Goal: Find specific page/section: Find specific page/section

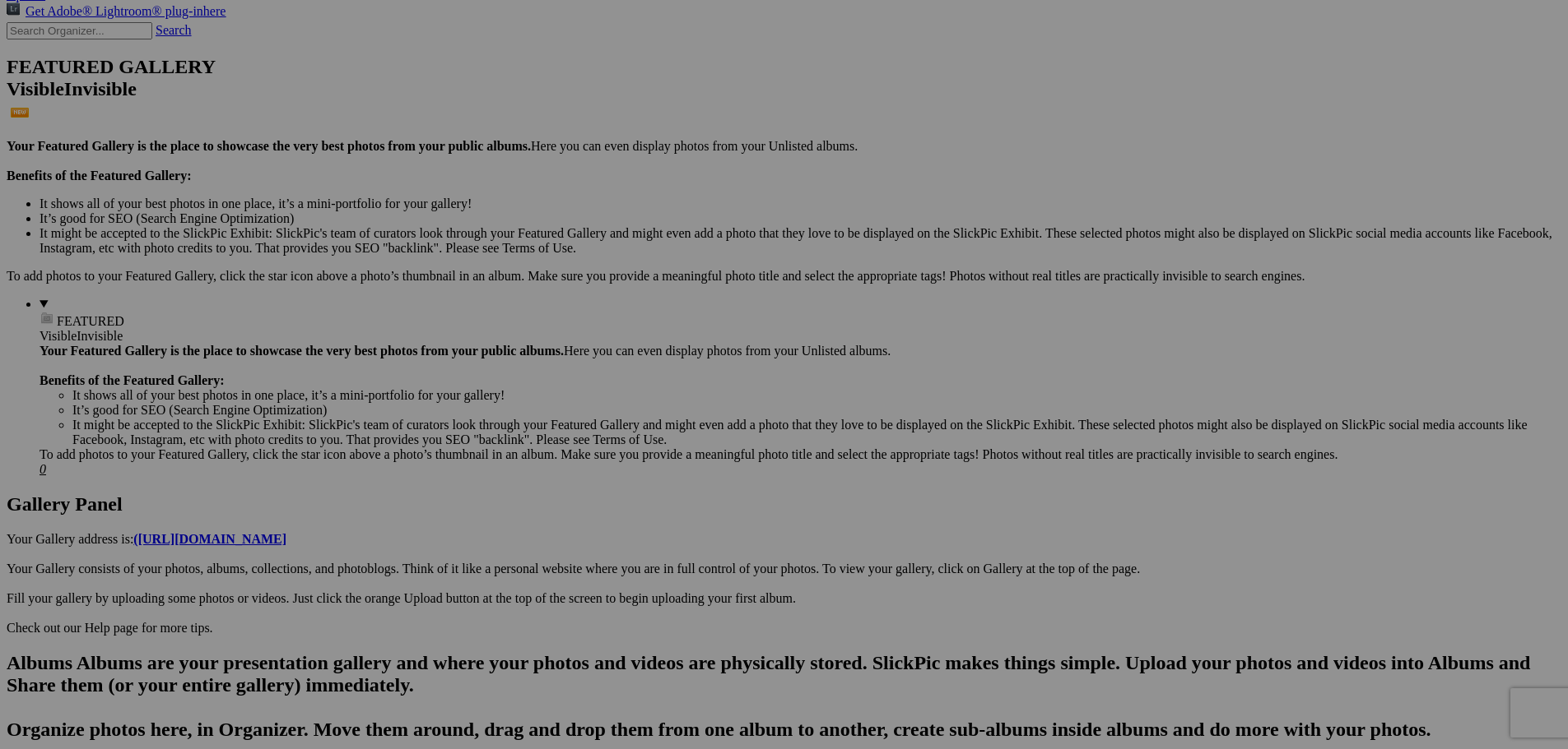
scroll to position [411, 0]
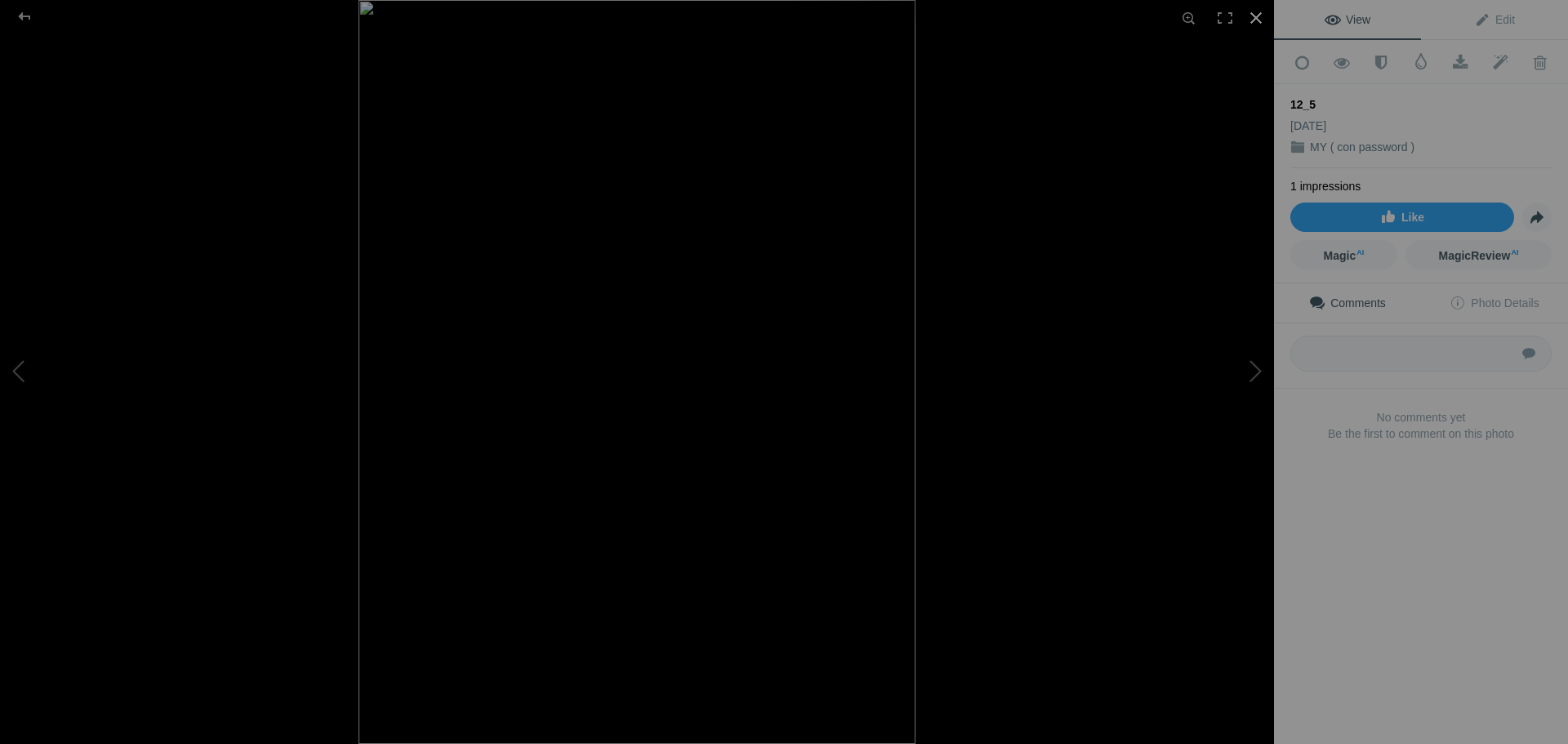
click at [1251, 20] on div at bounding box center [1255, 17] width 36 height 36
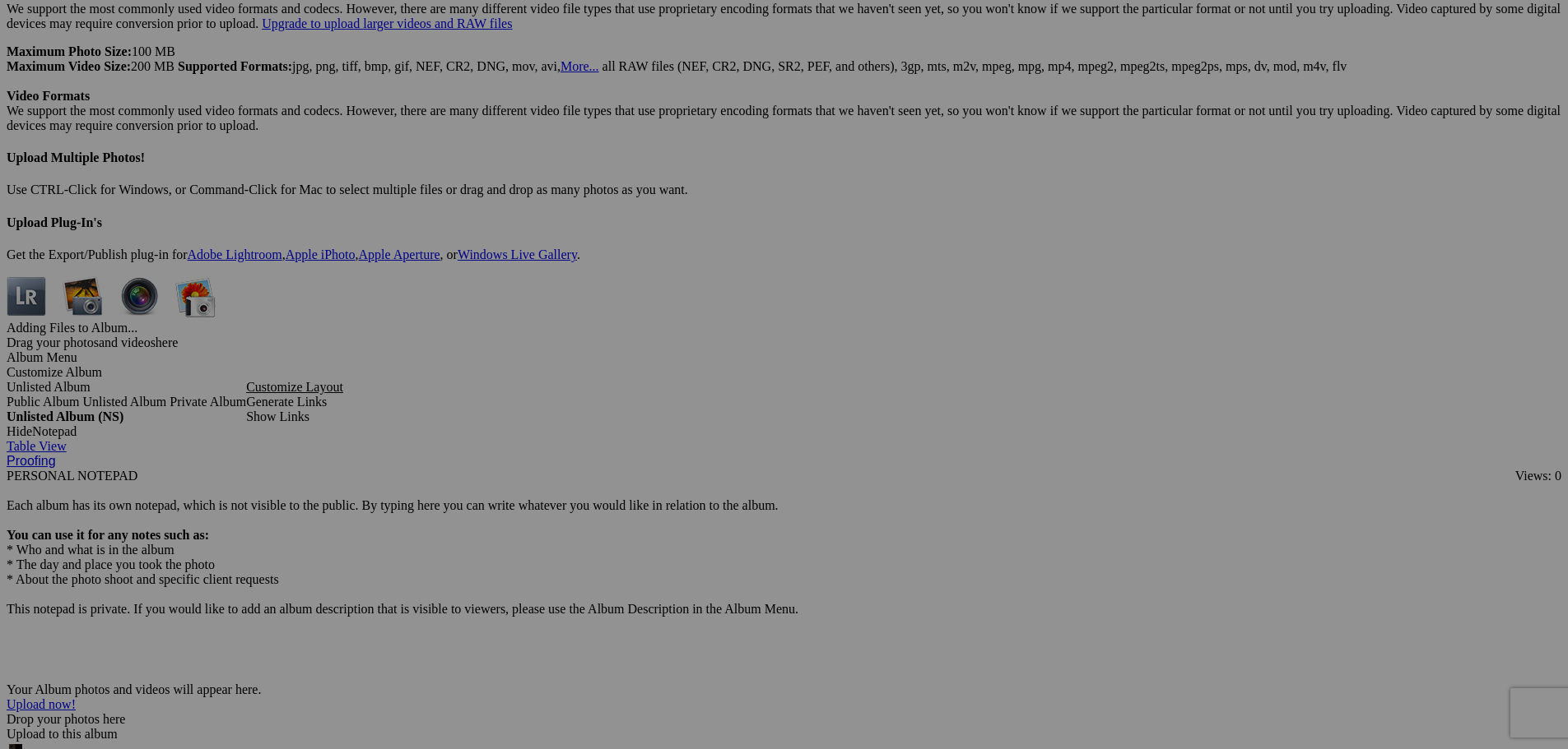
scroll to position [4278, 0]
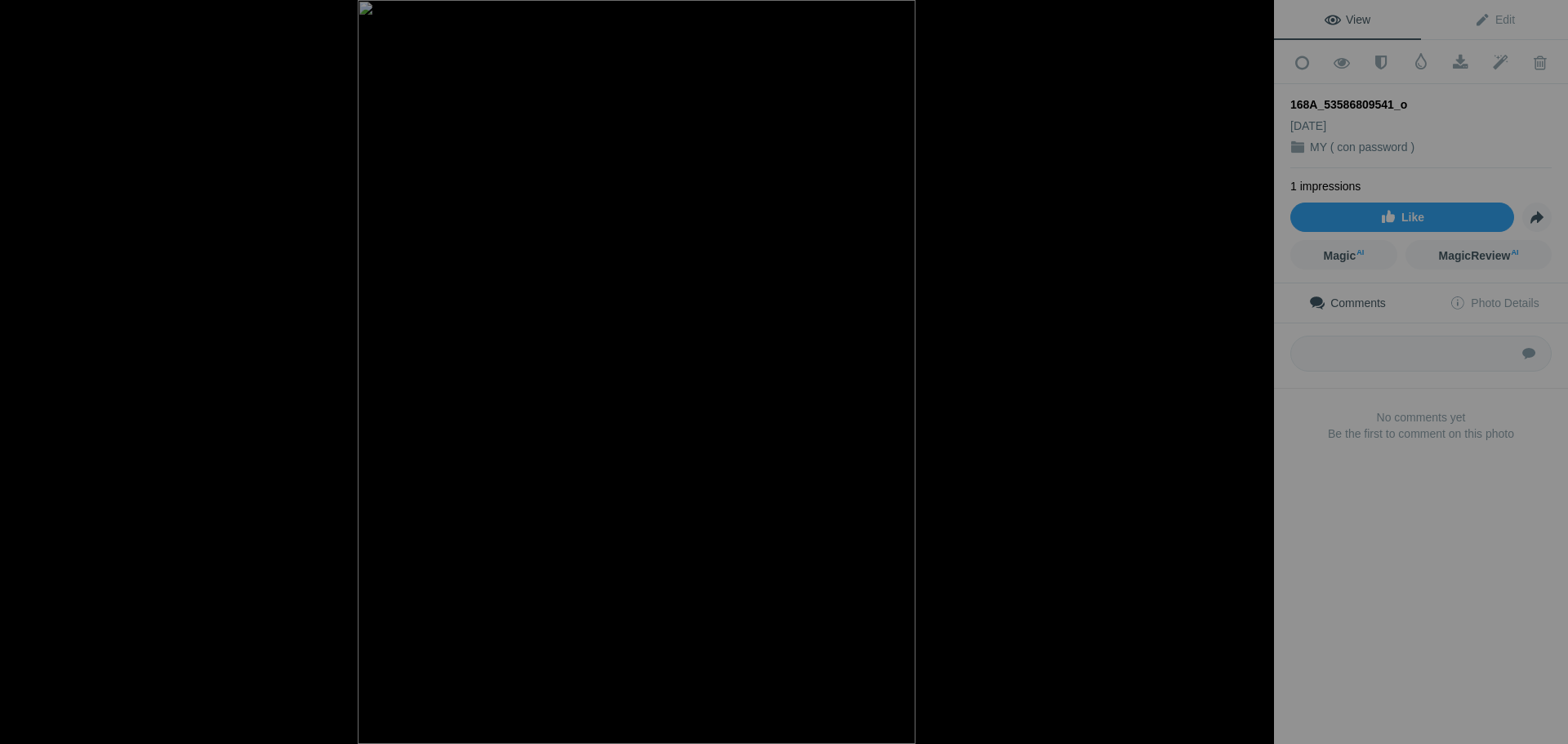
click at [1253, 13] on div at bounding box center [1255, 17] width 36 height 36
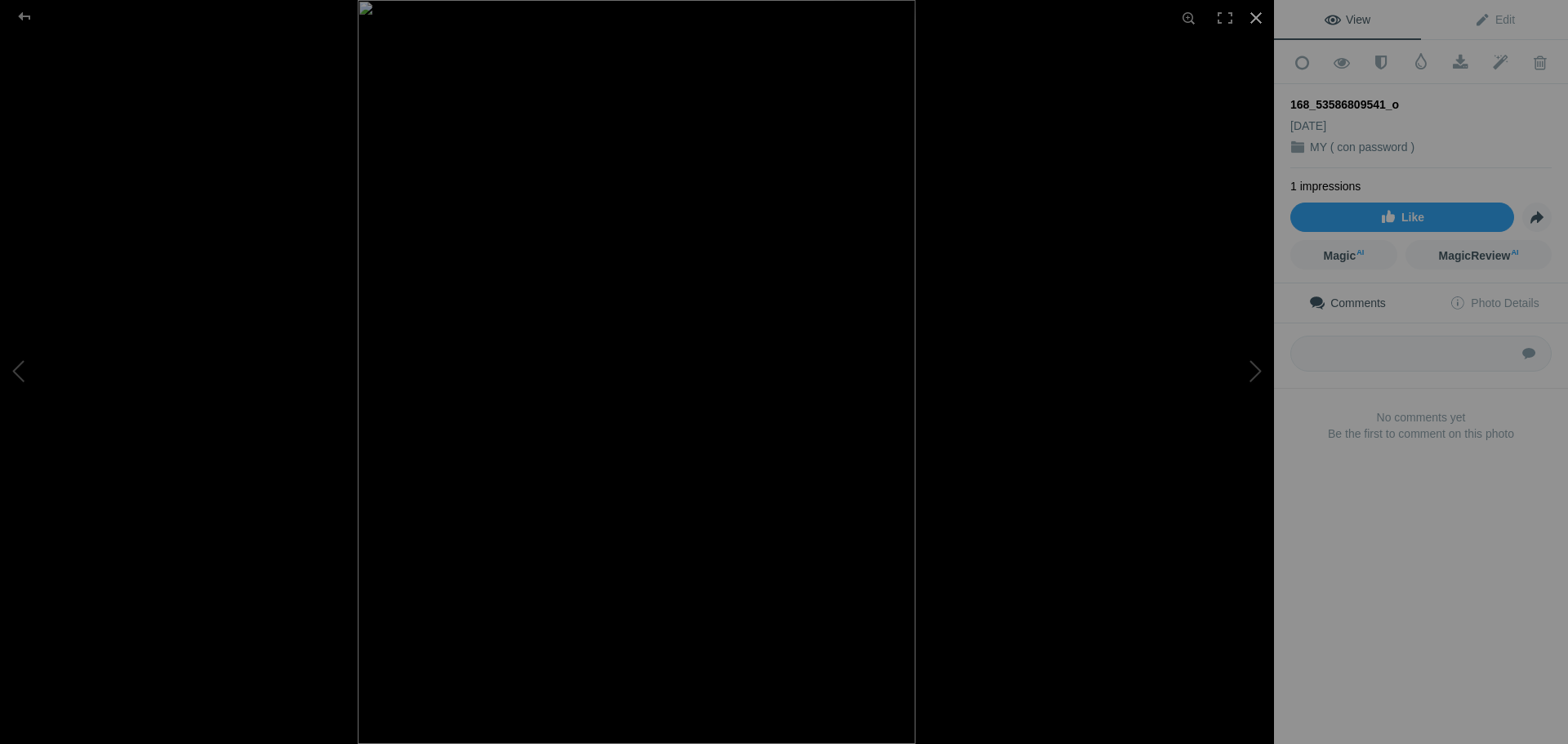
click at [1254, 17] on div at bounding box center [1255, 17] width 36 height 36
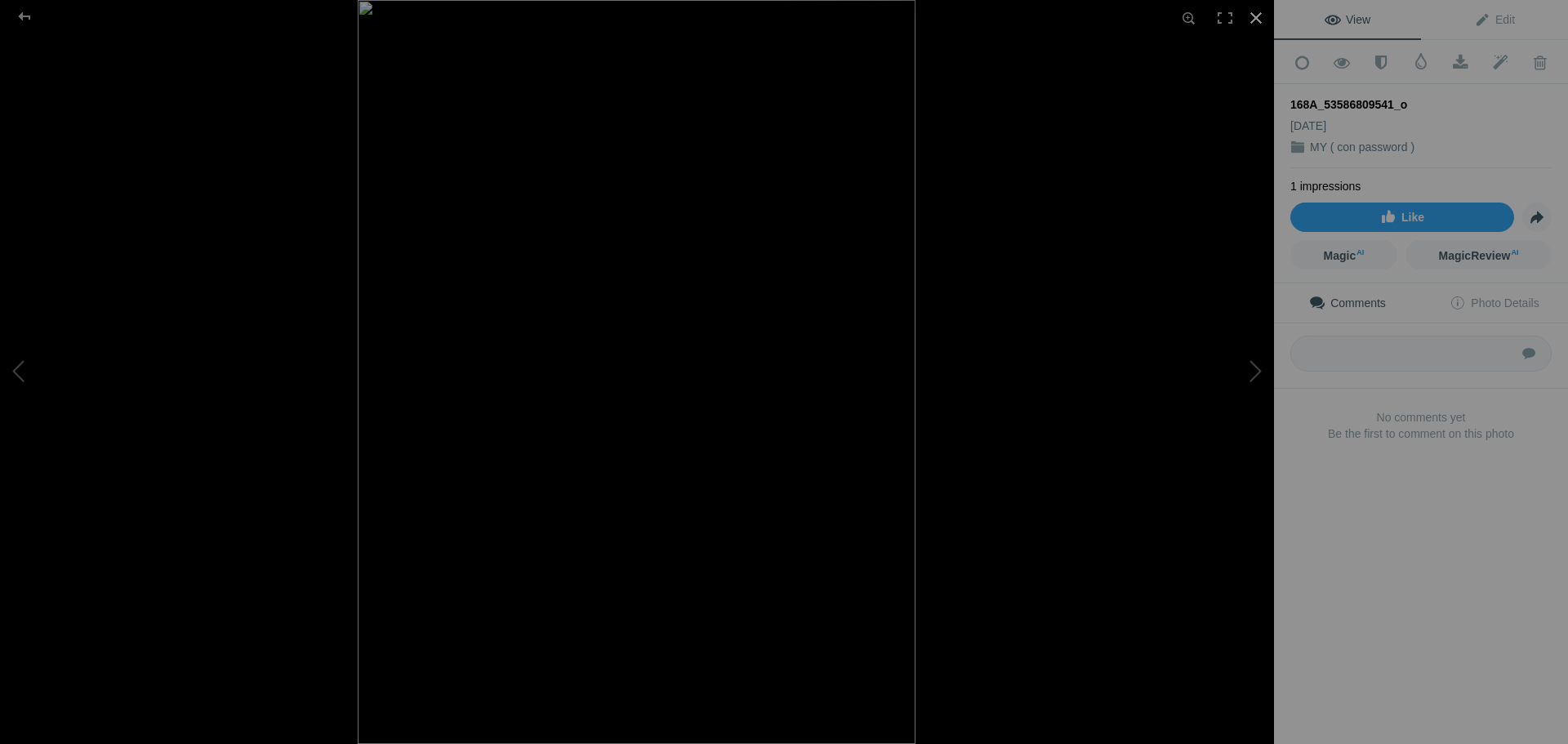
click at [1250, 14] on div at bounding box center [1255, 17] width 36 height 36
